Goal: Information Seeking & Learning: Check status

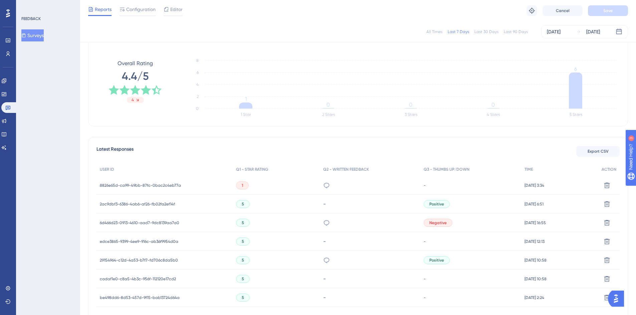
scroll to position [137, 0]
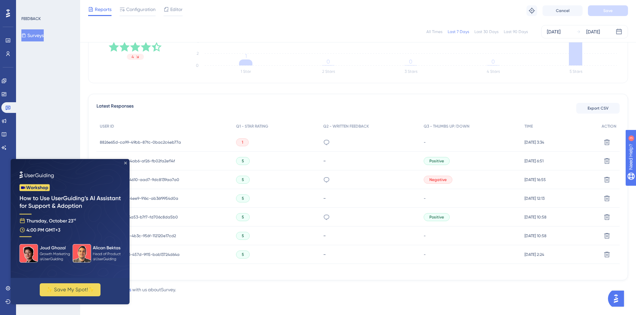
click at [126, 164] on icon "Close Preview" at bounding box center [125, 163] width 3 height 3
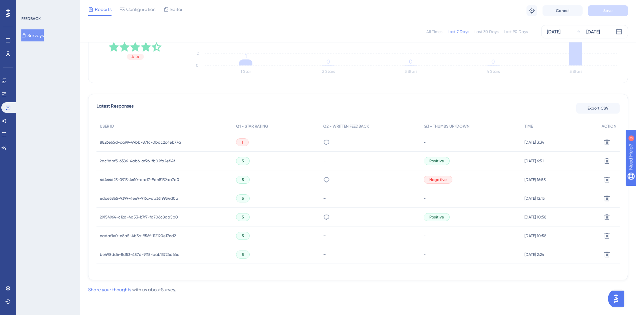
click at [179, 199] on div "edce3865-9399-4ee9-916c-ab36f9954d0a edce3865-9399-4ee9-916c-ab36f9954d0a" at bounding box center [165, 198] width 136 height 19
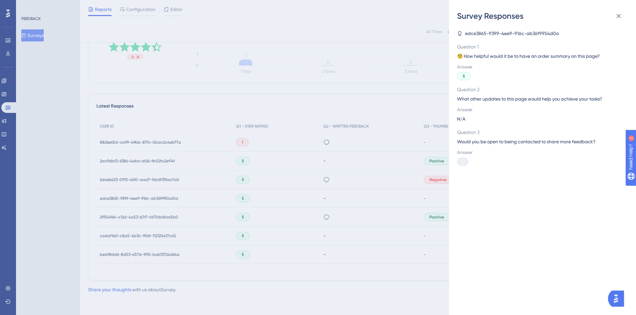
click at [310, 218] on div "Survey Responses edce3865-9399-4ee9-916c-ab36f9954d0a Question 1 🧐 How helpful …" at bounding box center [318, 157] width 636 height 315
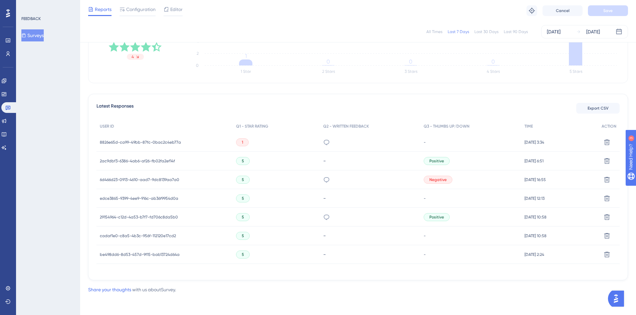
click at [150, 219] on span "29154964-c12d-4a53-b7f7-fd706c8da5b0" at bounding box center [139, 216] width 78 height 5
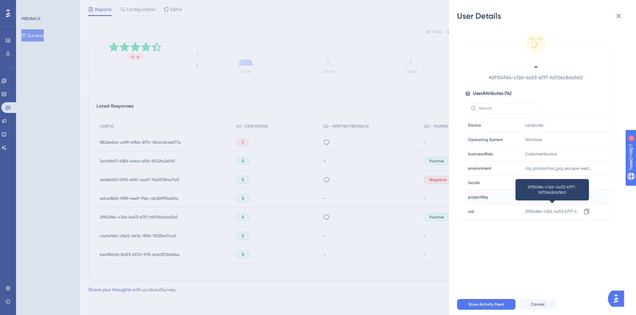
scroll to position [103, 0]
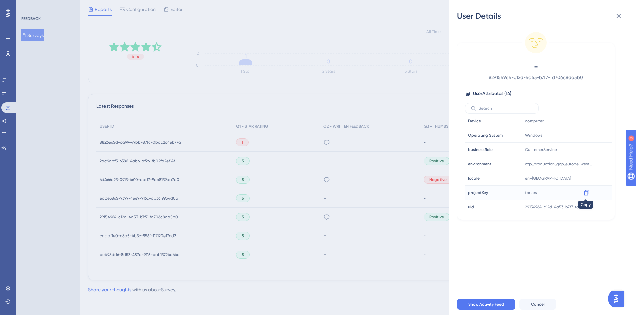
click at [588, 193] on icon at bounding box center [586, 193] width 5 height 6
click at [357, 183] on div "User Details - # 29154964-c12d-4a53-b7f7-fd706c8da5b0 User Attributes ( 14 ) Em…" at bounding box center [318, 157] width 636 height 315
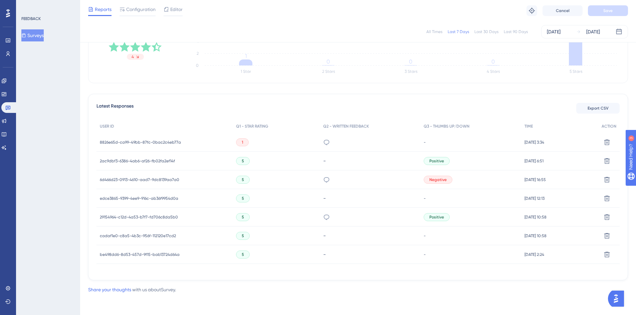
click at [300, 222] on div "5" at bounding box center [276, 217] width 87 height 19
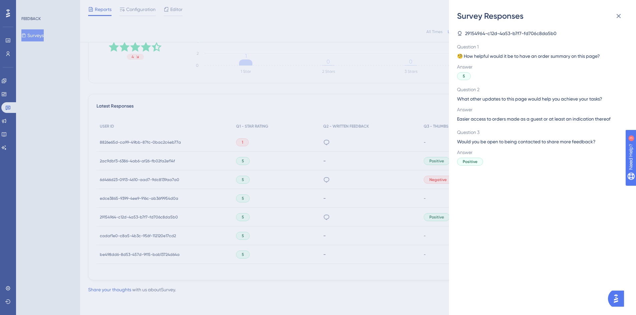
click at [300, 220] on div "Survey Responses 29154964-c12d-4a53-b7f7-fd706c8da5b0 Question 1 🧐 How helpful …" at bounding box center [318, 157] width 636 height 315
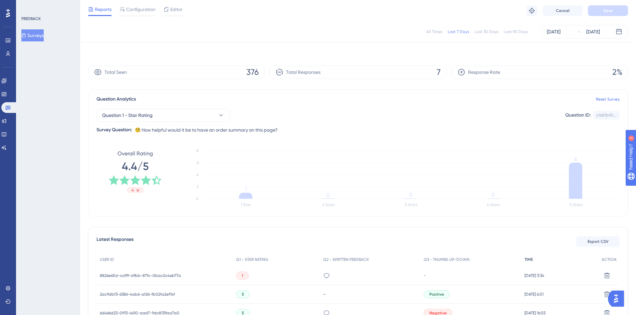
scroll to position [0, 0]
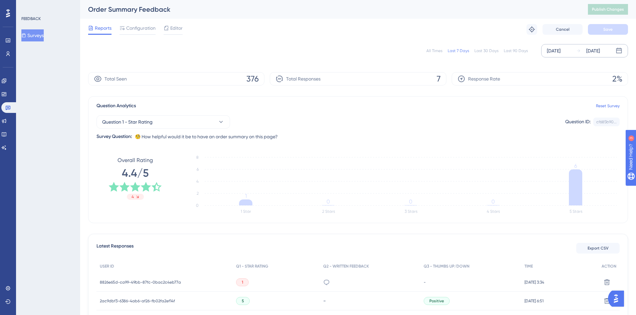
click at [561, 51] on div "[DATE]" at bounding box center [554, 51] width 14 height 8
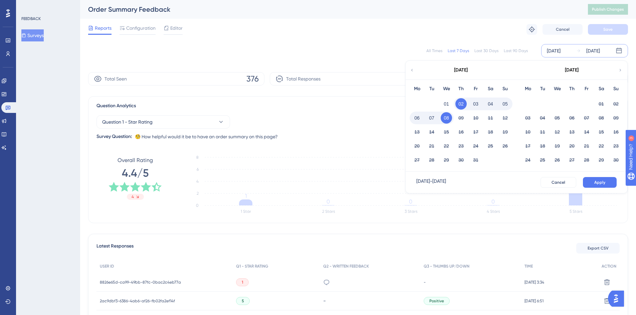
click at [414, 72] on icon at bounding box center [412, 70] width 5 height 6
click at [543, 120] on button "09" at bounding box center [542, 117] width 11 height 11
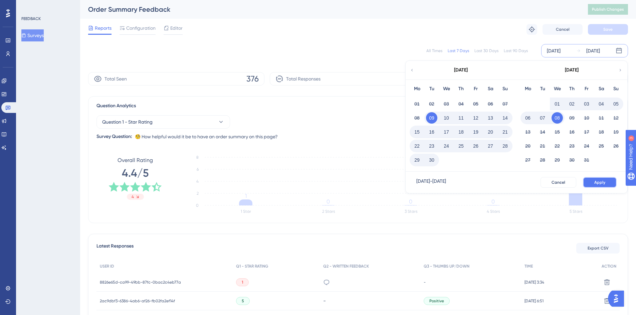
click at [607, 180] on button "Apply" at bounding box center [600, 182] width 34 height 11
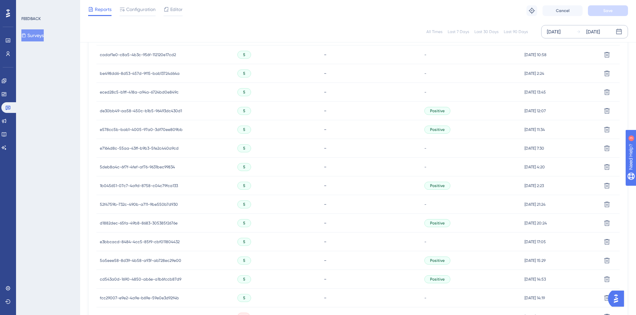
scroll to position [380, 0]
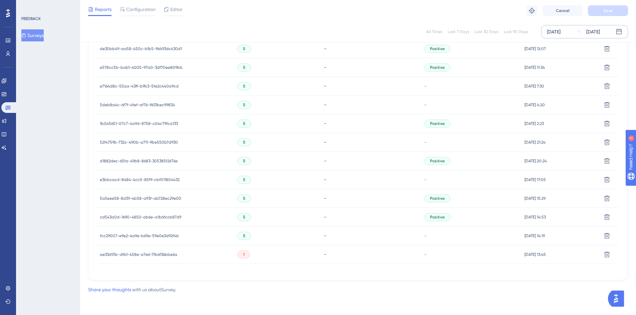
click at [164, 199] on span "5a5eee58-8d39-4b58-a93f-ab728ec29e00" at bounding box center [140, 198] width 81 height 5
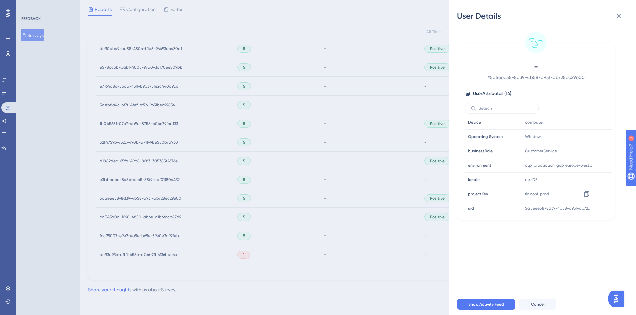
scroll to position [49, 0]
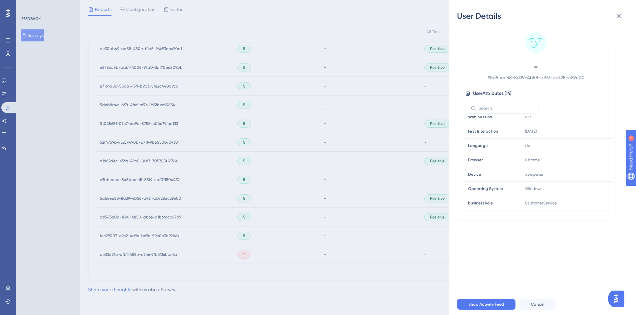
click at [138, 213] on div "User Details - # 5a5eee58-8d39-4b58-a93f-ab728ec29e00 User Attributes ( 14 ) Em…" at bounding box center [318, 157] width 636 height 315
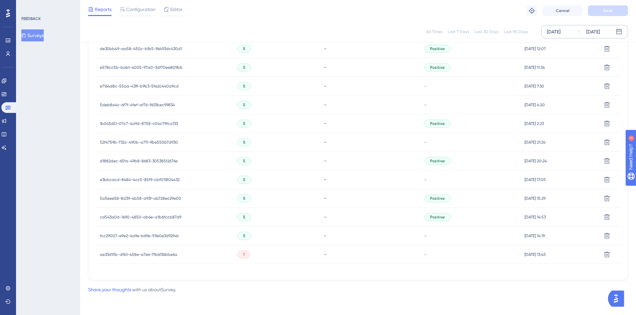
click at [158, 67] on span "e578cc5b-bab1-4005-97a0-3df70ee809bb" at bounding box center [141, 67] width 83 height 5
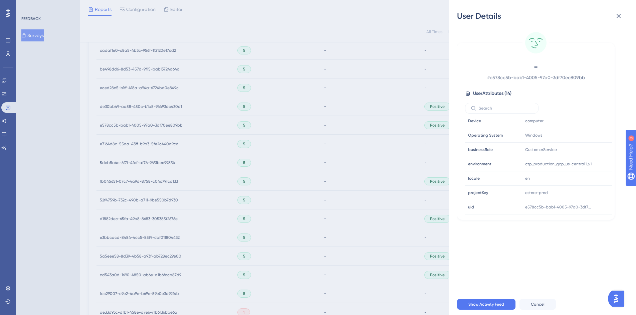
scroll to position [312, 0]
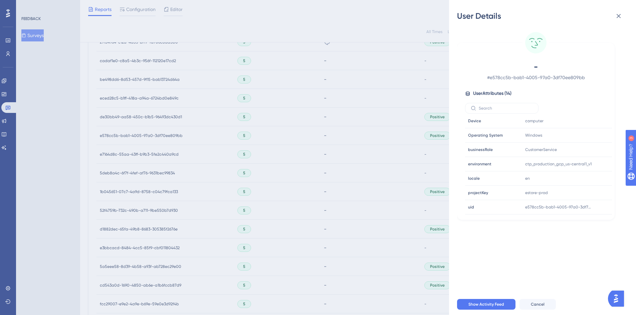
click at [411, 130] on div "User Details - # e578cc5b-bab1-4005-97a0-3df70ee809bb User Attributes ( 14 ) Em…" at bounding box center [318, 157] width 636 height 315
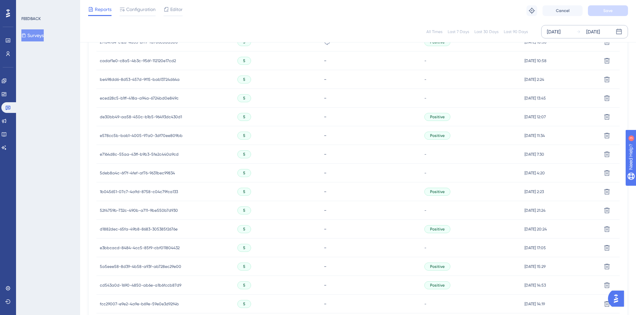
scroll to position [0, 0]
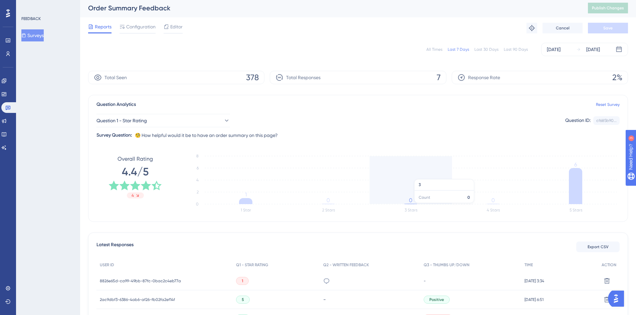
scroll to position [99, 0]
